Goal: Contribute content: Add original content to the website for others to see

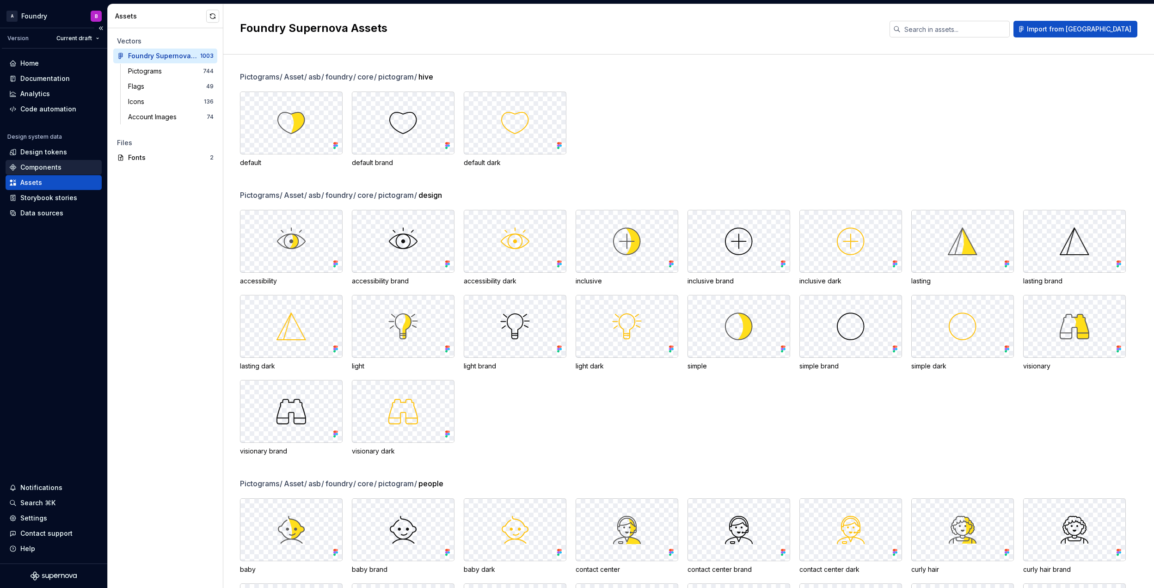
click at [45, 161] on div "Components" at bounding box center [54, 167] width 96 height 15
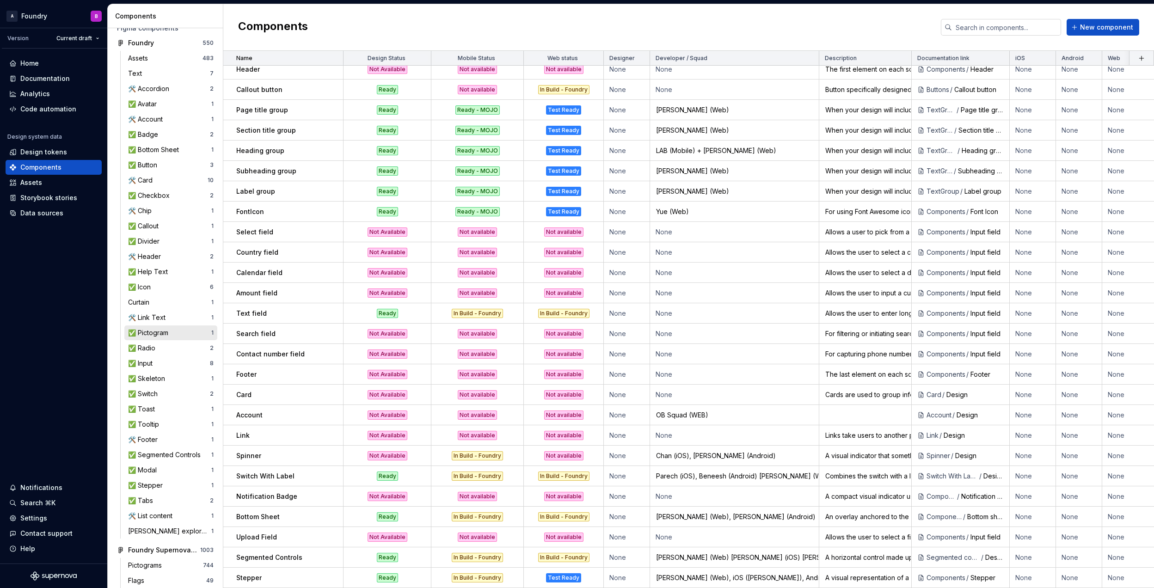
scroll to position [28, 0]
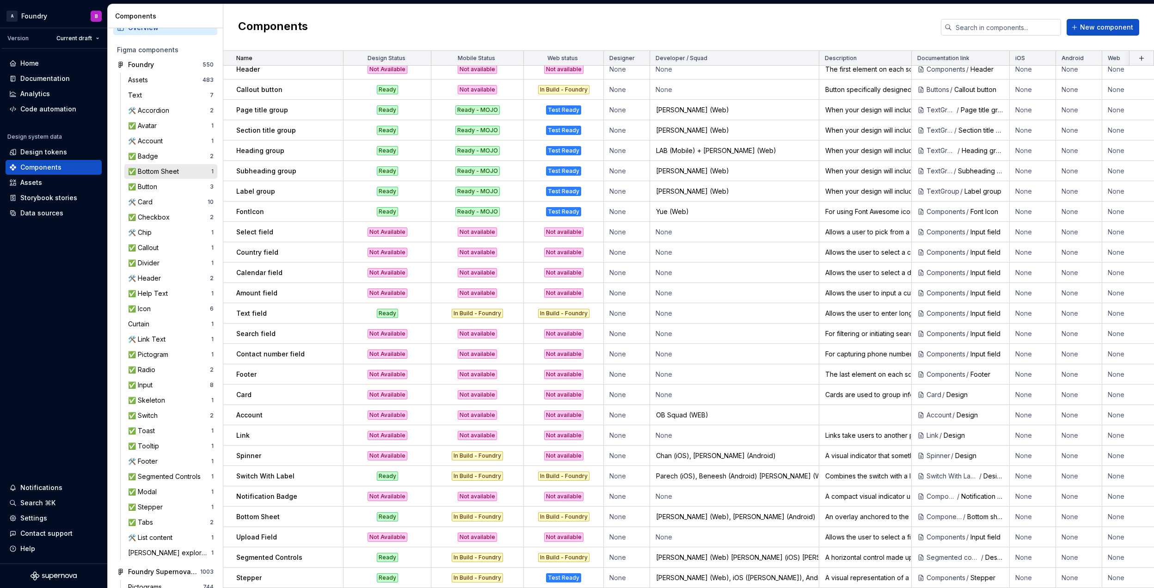
click at [166, 170] on div "✅ Bottom Sheet" at bounding box center [155, 171] width 55 height 9
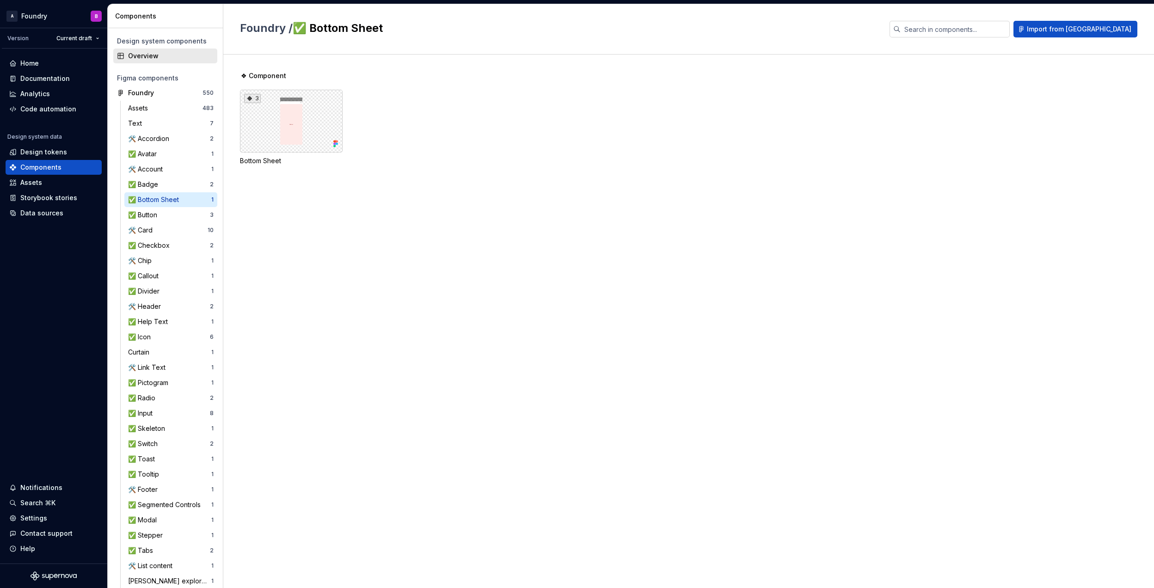
click at [160, 51] on div "Overview" at bounding box center [171, 55] width 86 height 9
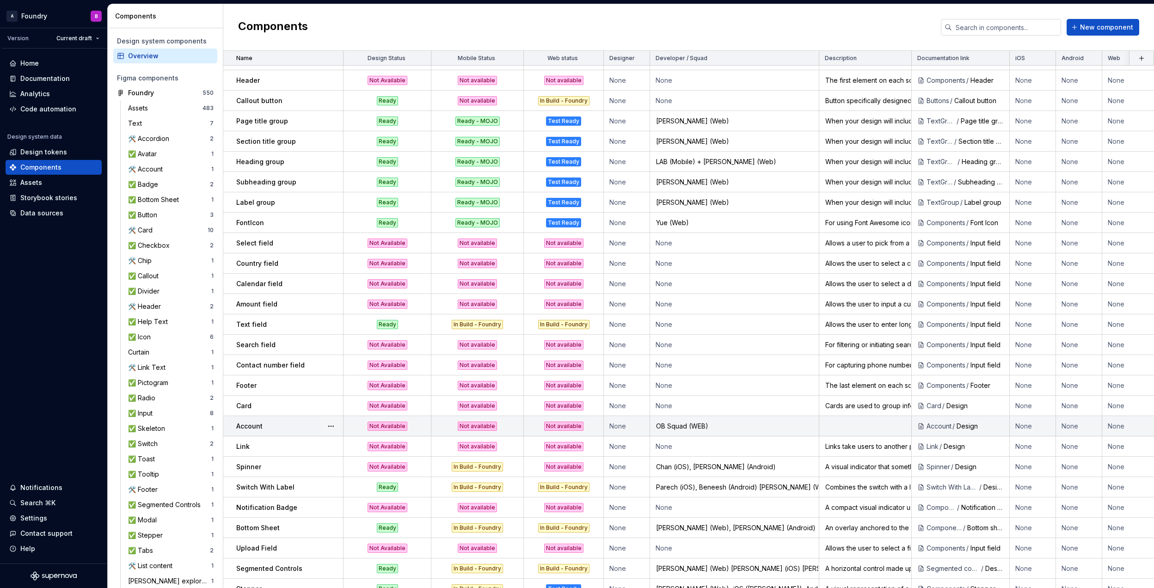
scroll to position [583, 0]
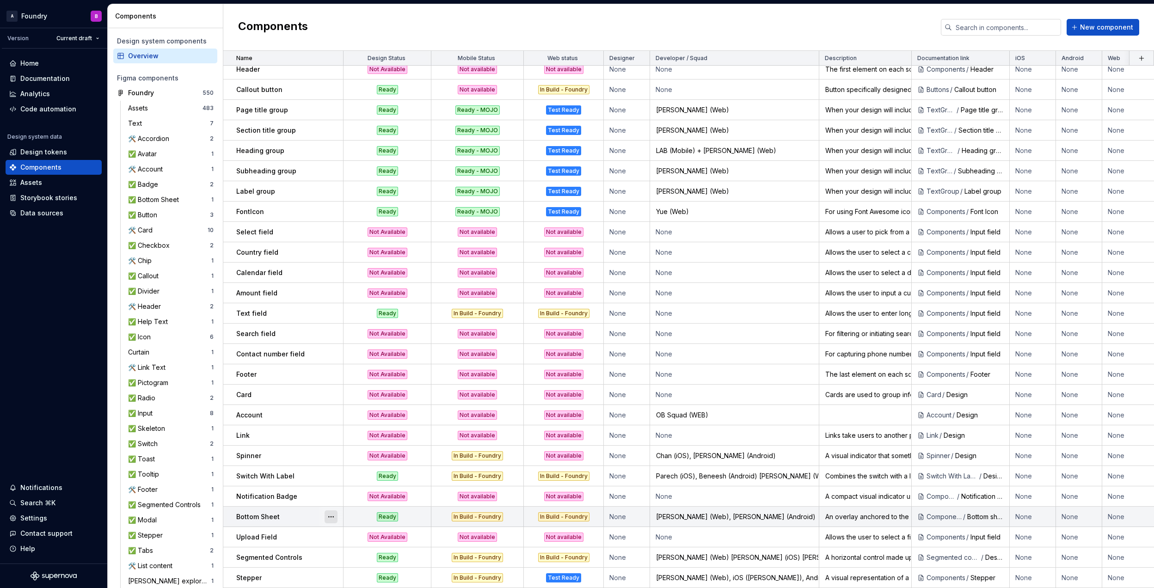
click at [333, 510] on button "button" at bounding box center [331, 516] width 13 height 13
click at [401, 531] on div "Open component detail" at bounding box center [380, 528] width 76 height 9
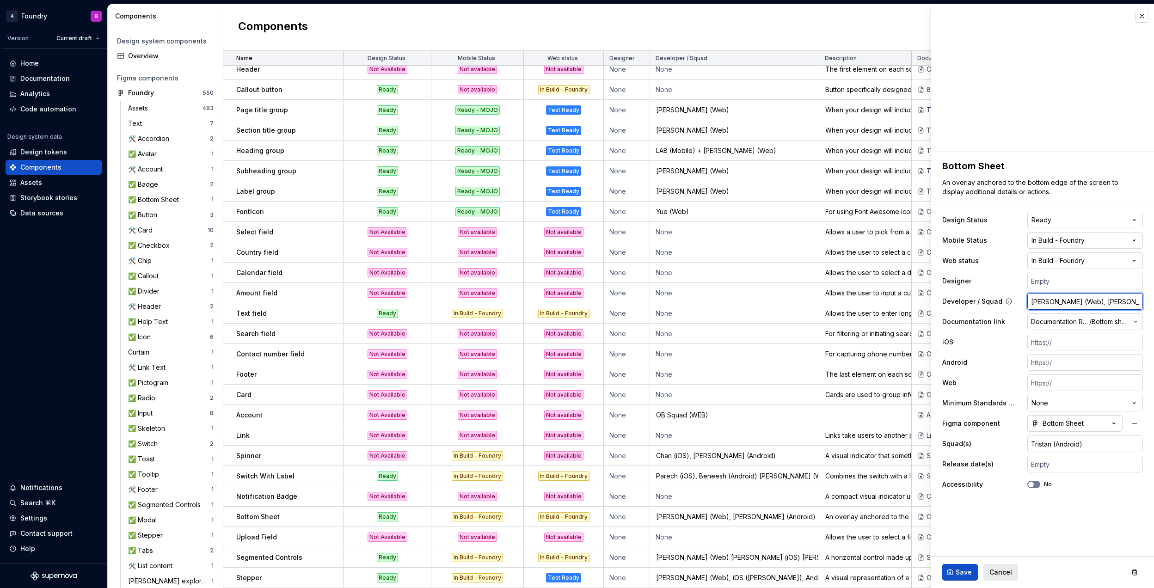
click at [1123, 300] on input "[PERSON_NAME] (Web), [PERSON_NAME] (Android)" at bounding box center [1085, 301] width 116 height 17
click at [1125, 302] on input "[PERSON_NAME] (Web), [PERSON_NAME] (Android)" at bounding box center [1085, 301] width 116 height 17
click at [1130, 302] on input "[PERSON_NAME] (Web), [PERSON_NAME] (Android)" at bounding box center [1085, 301] width 116 height 17
type textarea "*"
type input "[PERSON_NAME] (Web), [PERSON_NAME] (Android)"
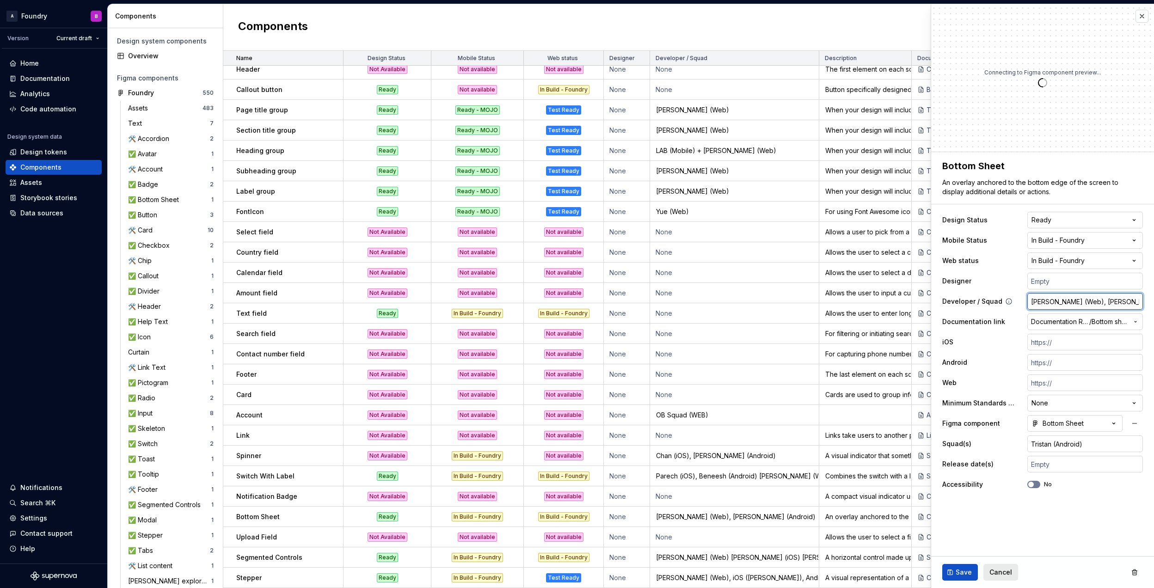
type textarea "*"
type input "[PERSON_NAME] (Web), [PERSON_NAME] (Android) W"
type textarea "*"
type input "[PERSON_NAME] (Web), [PERSON_NAME] (Android) Wa"
type textarea "*"
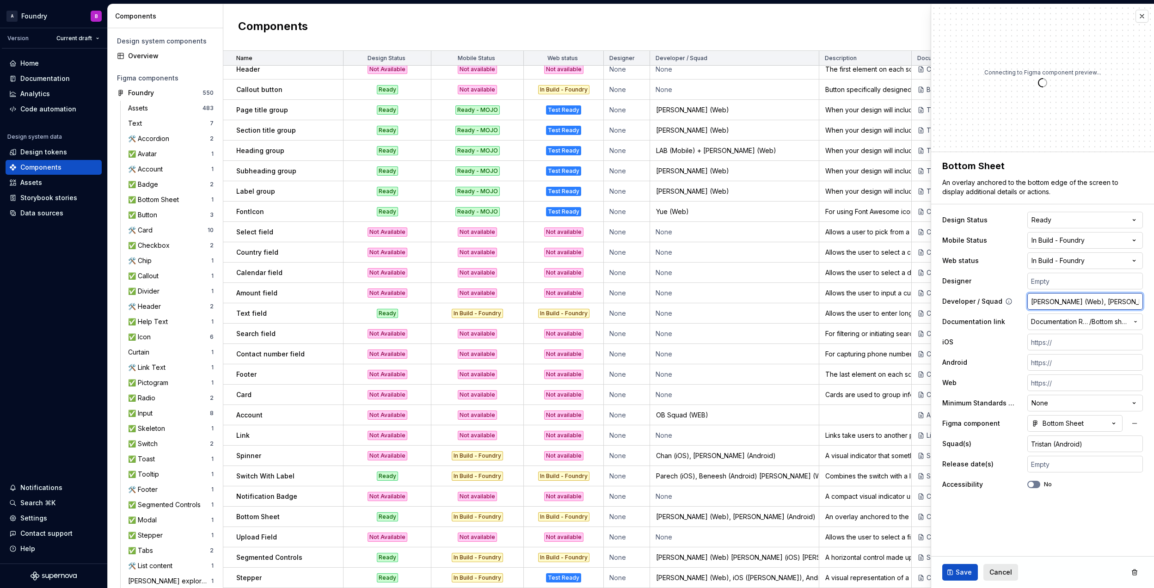
type input "[PERSON_NAME] (Web), [PERSON_NAME] (Android) Wad"
type textarea "*"
type input "[PERSON_NAME] (Web), [PERSON_NAME] (Android) [PERSON_NAME]"
type textarea "*"
type input "[PERSON_NAME] (Web), [PERSON_NAME] (Android) [PERSON_NAME]"
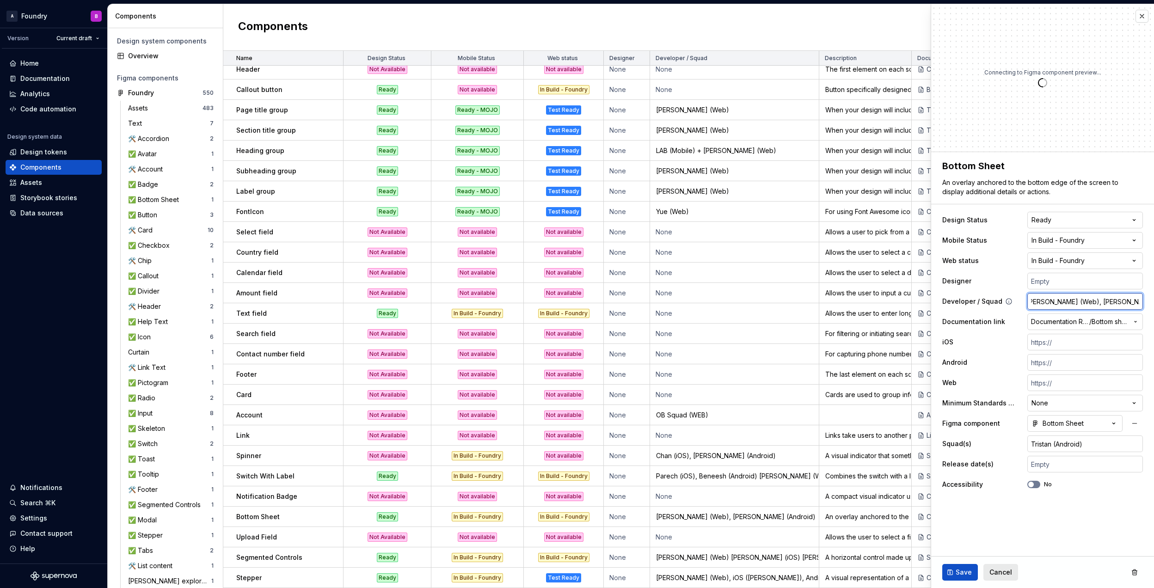
type textarea "*"
type input "[PERSON_NAME] (Web), [PERSON_NAME] (Android) [PERSON_NAME] ("
type textarea "*"
type input "[PERSON_NAME] (Web), [PERSON_NAME] (Android) [PERSON_NAME] (i"
type textarea "*"
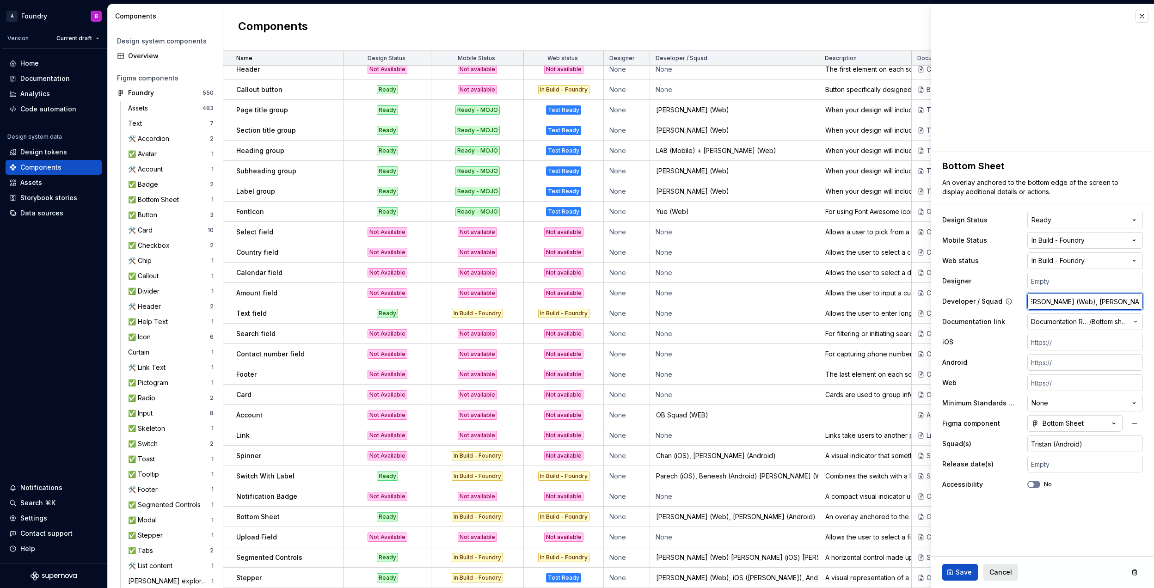
type input "[PERSON_NAME] (Web), [PERSON_NAME] (Android) [PERSON_NAME] (iO"
type textarea "*"
type input "[PERSON_NAME] (Web), [PERSON_NAME] (Android) [PERSON_NAME] (iOS"
type textarea "*"
type input "[PERSON_NAME] (Web), [PERSON_NAME] (Android) [PERSON_NAME] (iOS)"
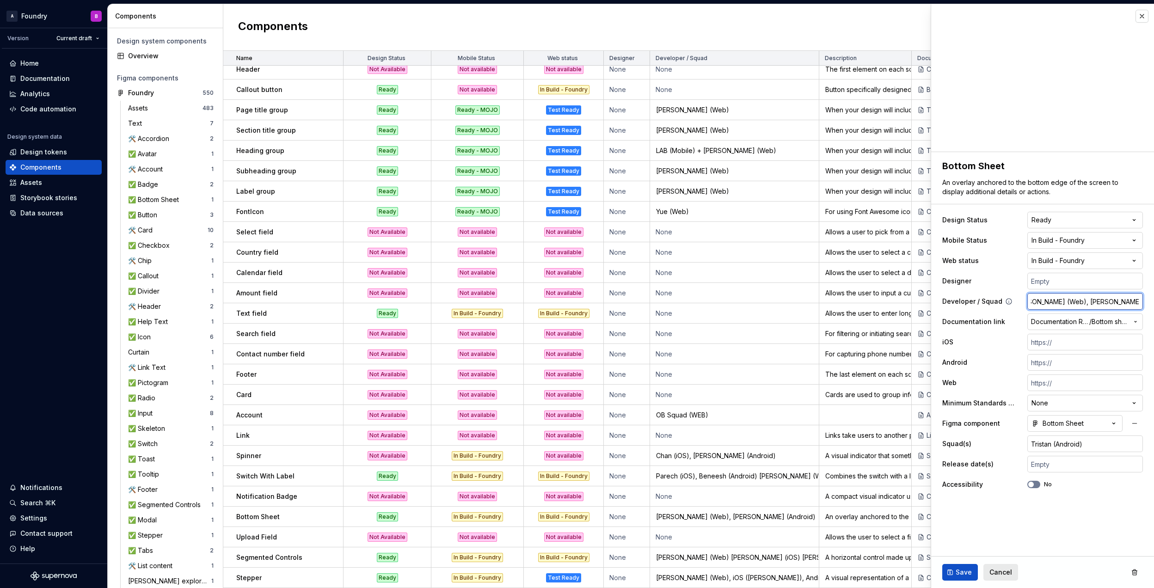
type textarea "*"
type input "[PERSON_NAME] (Web), [PERSON_NAME] (Android) [PERSON_NAME] (iOS)"
click at [964, 568] on span "Save" at bounding box center [964, 572] width 16 height 9
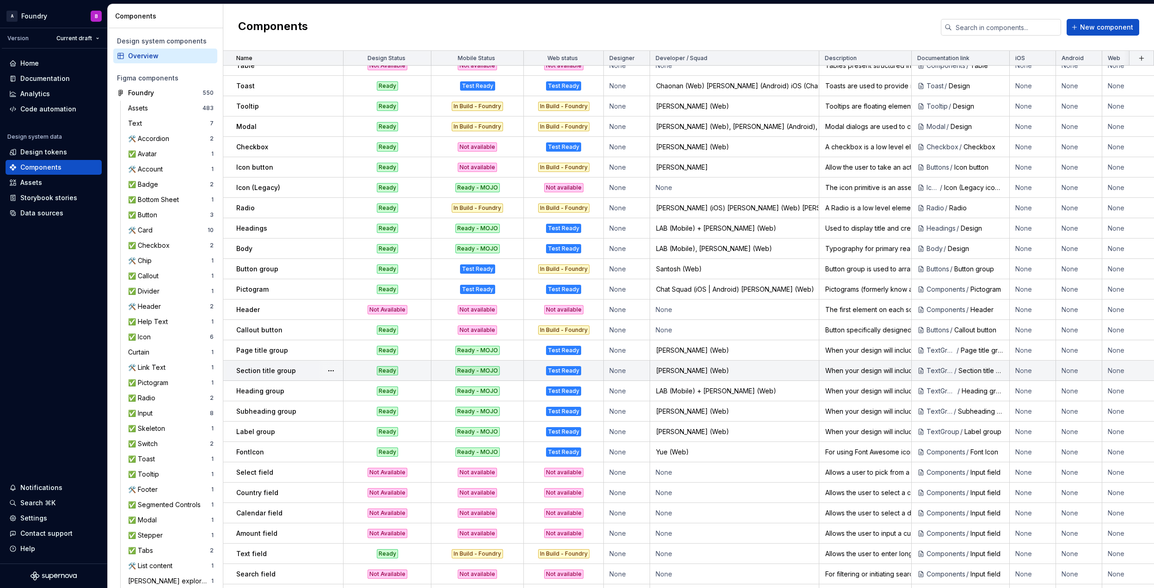
scroll to position [583, 0]
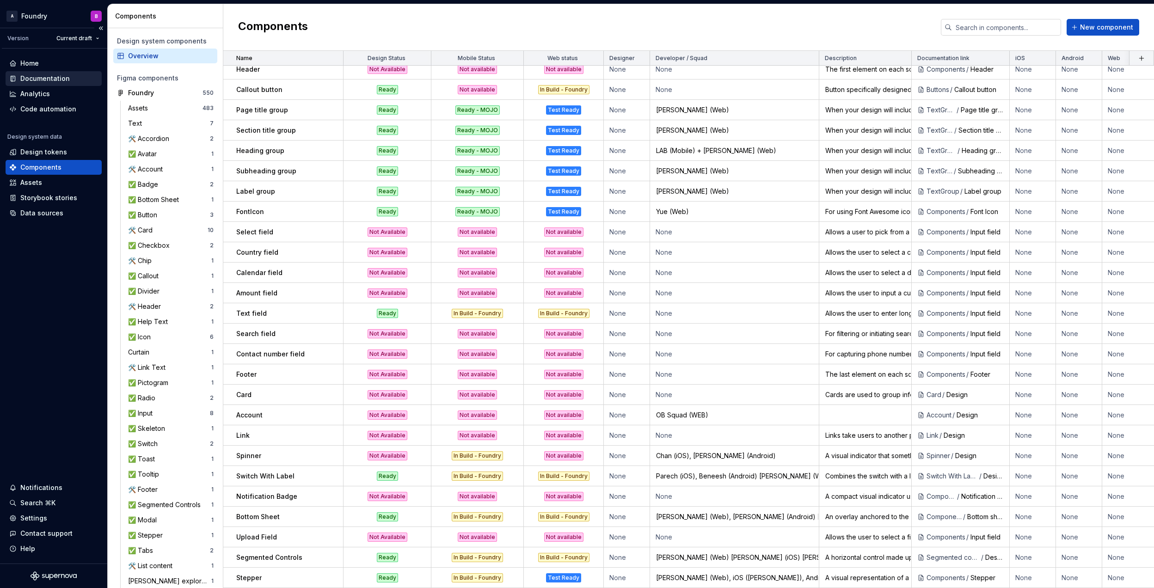
click at [43, 77] on div "Documentation" at bounding box center [44, 78] width 49 height 9
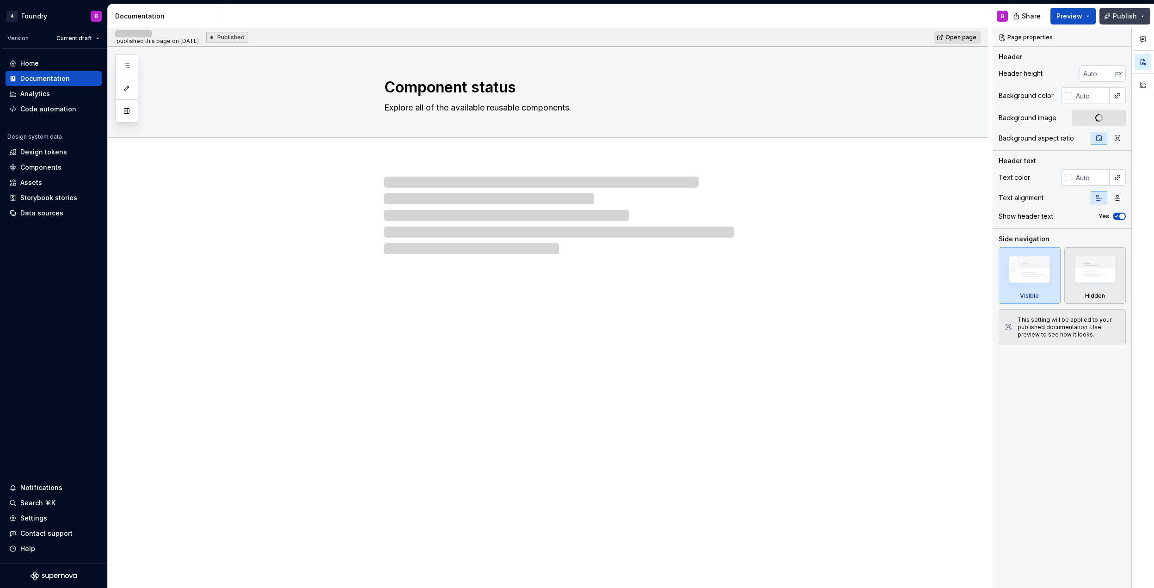
click at [1129, 19] on span "Publish" at bounding box center [1125, 16] width 24 height 9
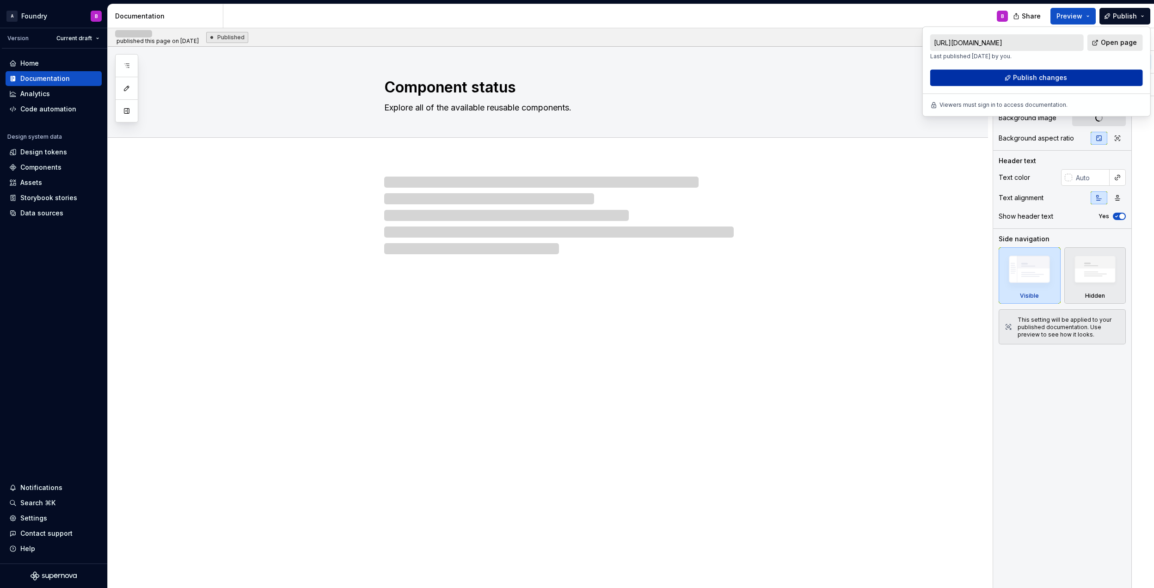
drag, startPoint x: 1129, startPoint y: 19, endPoint x: 1060, endPoint y: 80, distance: 91.7
click at [1060, 80] on span "Publish changes" at bounding box center [1040, 77] width 54 height 9
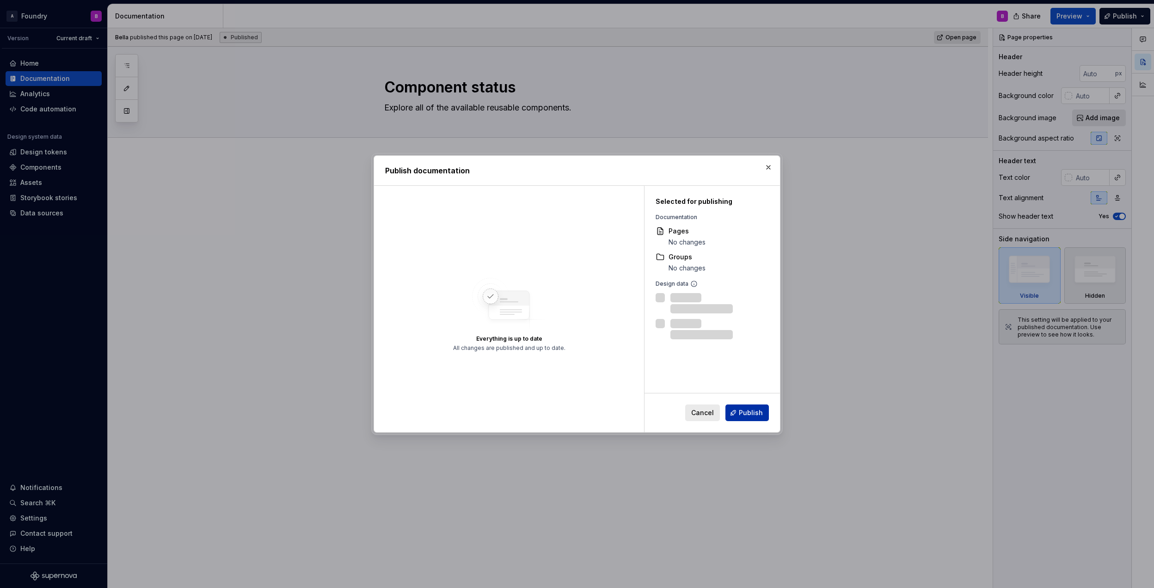
click at [762, 413] on span "Publish" at bounding box center [751, 412] width 24 height 9
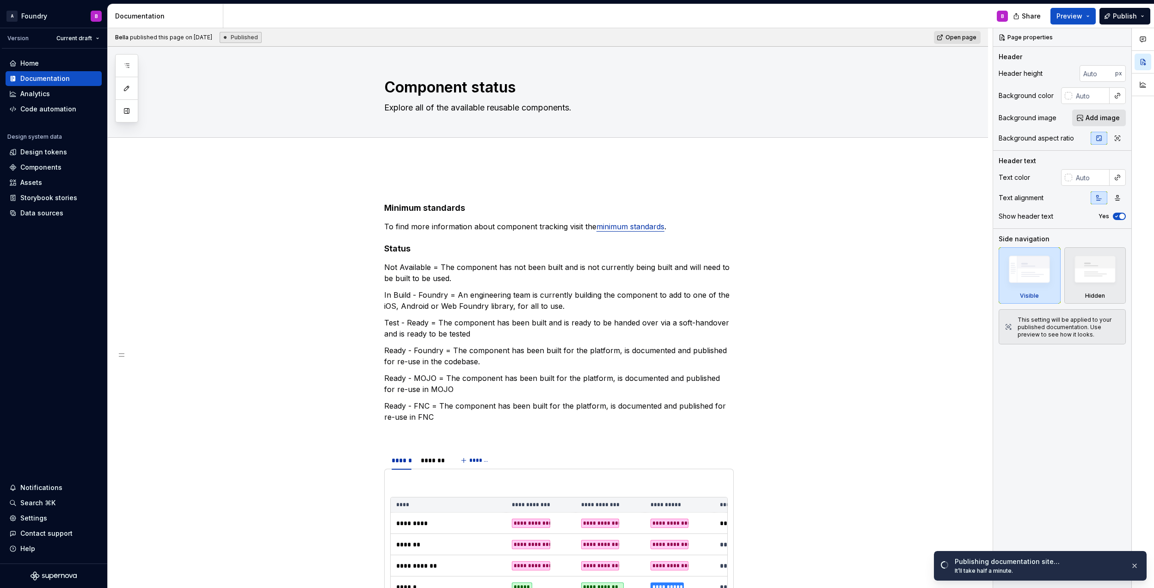
type textarea "*"
